Goal: Information Seeking & Learning: Learn about a topic

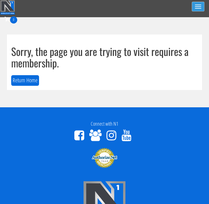
click at [198, 8] on span "button" at bounding box center [198, 8] width 6 height 1
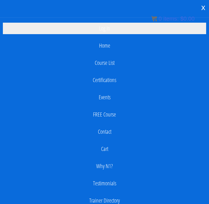
click at [128, 27] on link "Log In" at bounding box center [104, 28] width 203 height 11
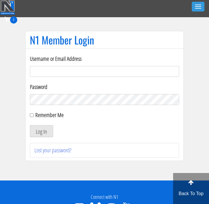
type input "[EMAIL_ADDRESS][DOMAIN_NAME]"
click at [41, 131] on button "Log In" at bounding box center [41, 131] width 23 height 12
click at [38, 131] on button "Log In" at bounding box center [41, 131] width 23 height 12
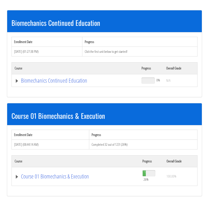
scroll to position [82, 0]
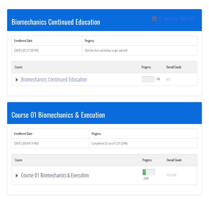
click at [42, 82] on link "Course 01 Biomechanics & Execution" at bounding box center [75, 80] width 121 height 6
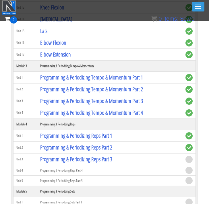
scroll to position [522, 0]
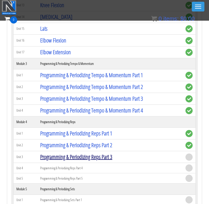
click at [54, 159] on link "Programming & Periodizing Reps Part 3" at bounding box center [76, 157] width 72 height 8
